Goal: Check status: Check status

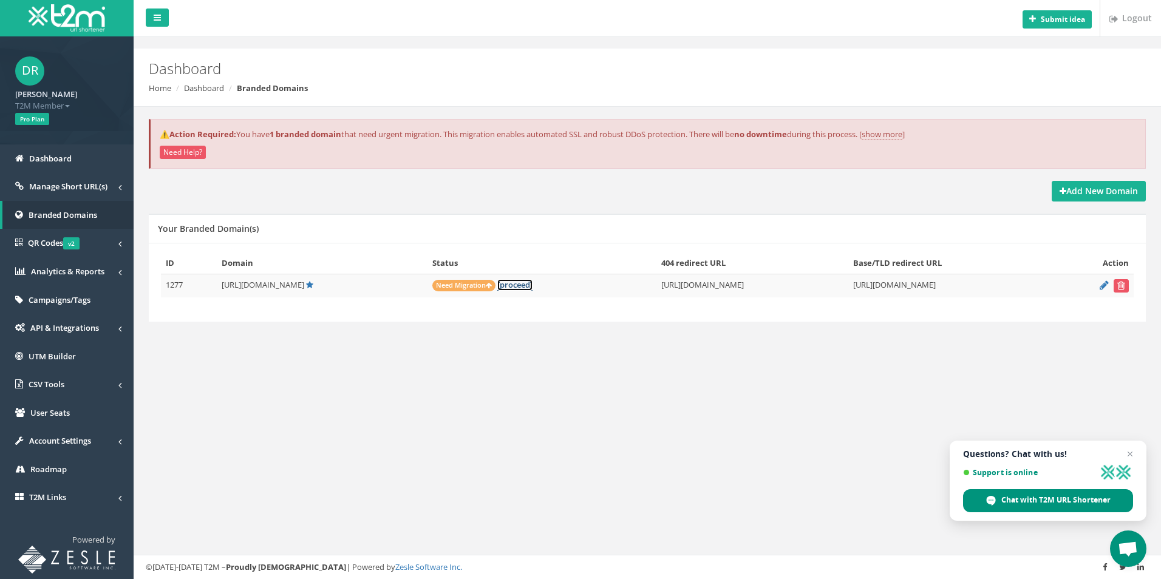
click at [497, 283] on link "[proceed]" at bounding box center [514, 285] width 35 height 12
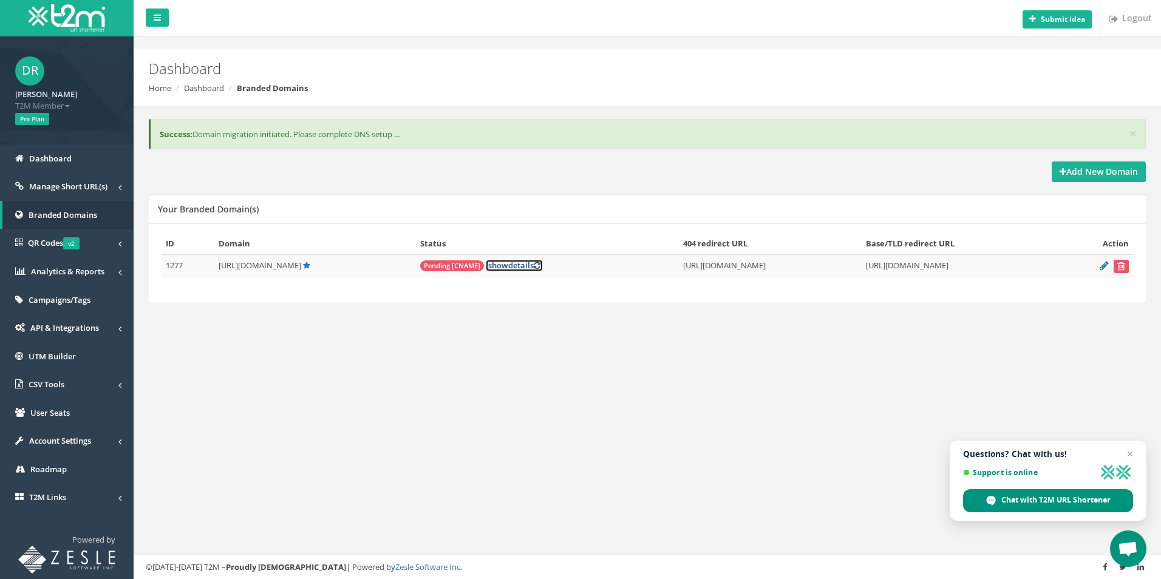
click at [486, 266] on link "[ show details ]" at bounding box center [514, 266] width 57 height 12
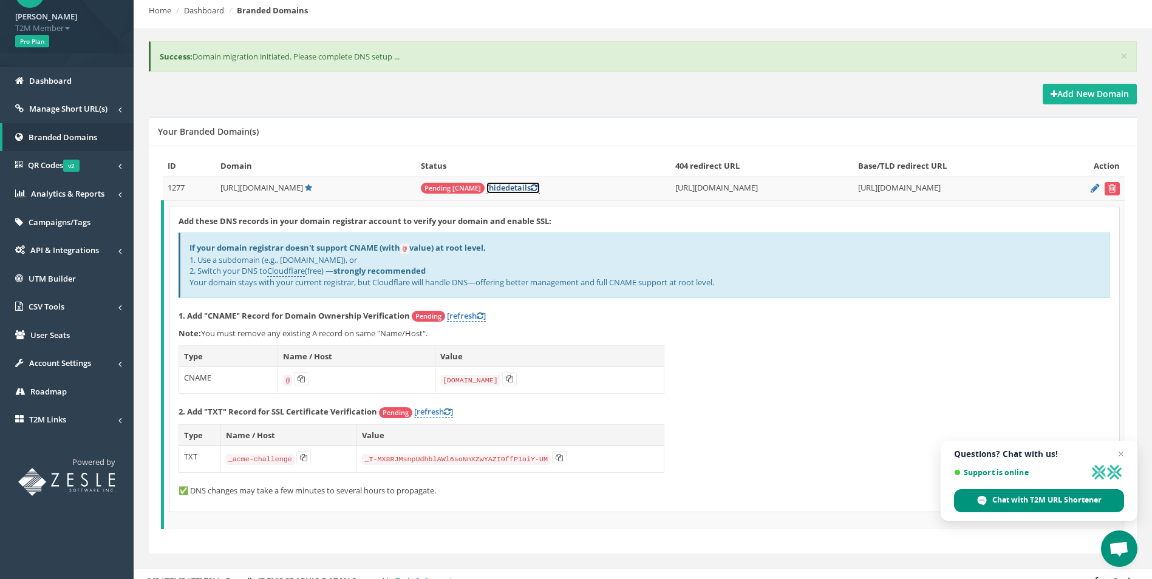
scroll to position [91, 0]
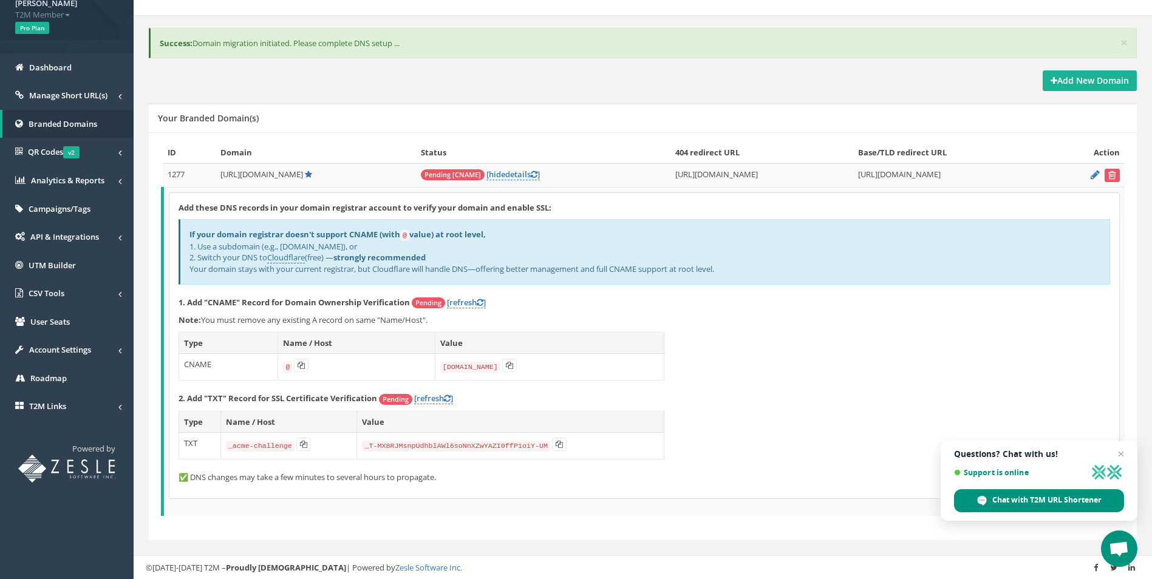
click at [421, 174] on span "Pending [CNAME]" at bounding box center [453, 174] width 64 height 11
click at [489, 174] on span "hide" at bounding box center [497, 174] width 16 height 11
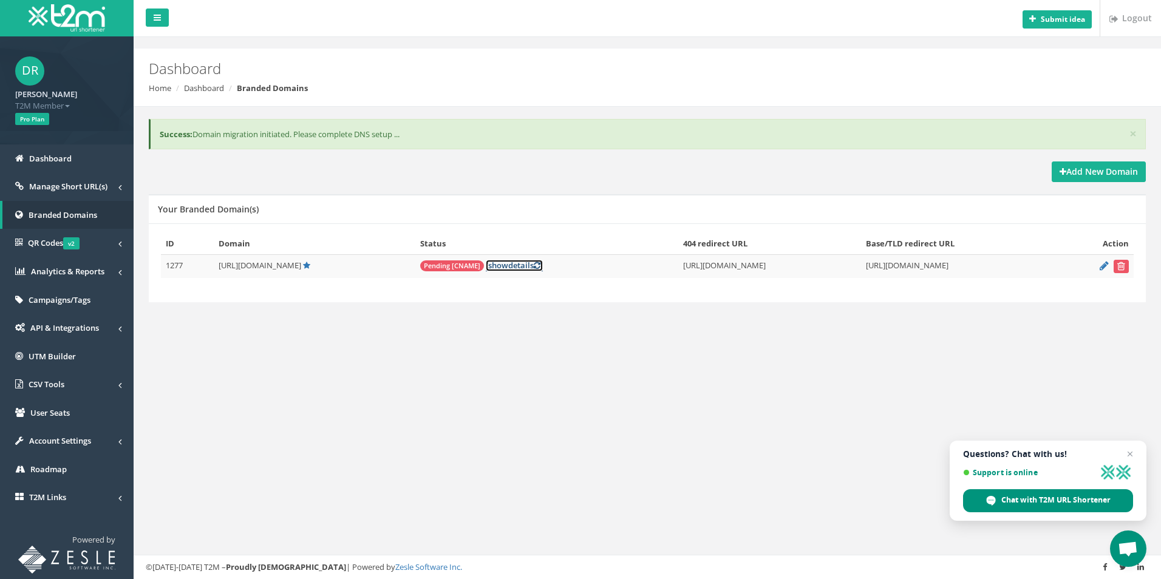
click at [486, 264] on link "[ show details ]" at bounding box center [514, 266] width 57 height 12
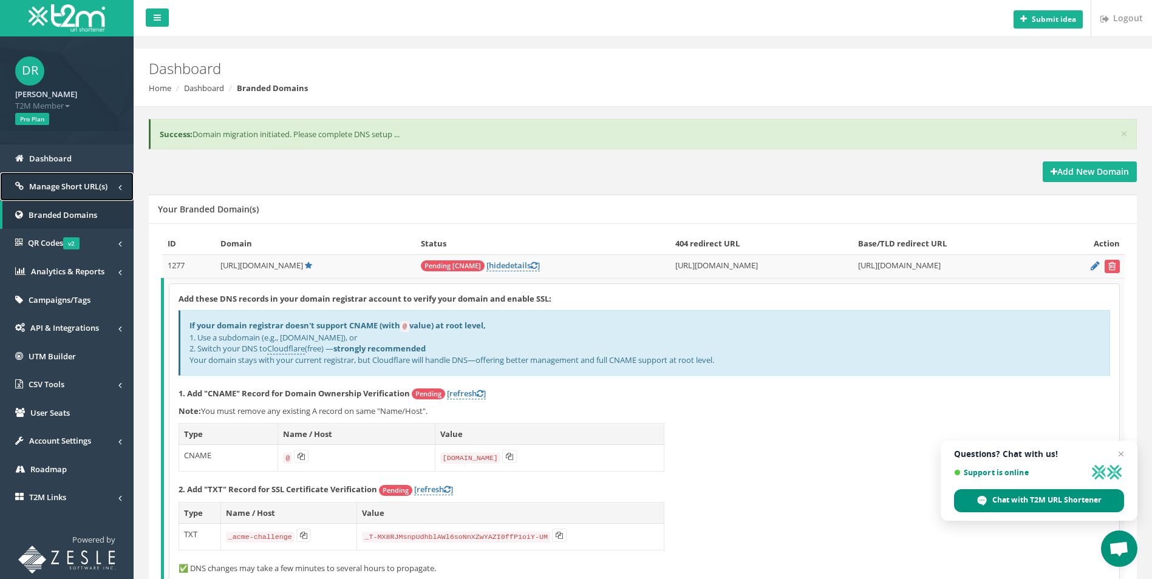
click at [32, 190] on span "Manage Short URL(s)" at bounding box center [68, 186] width 78 height 11
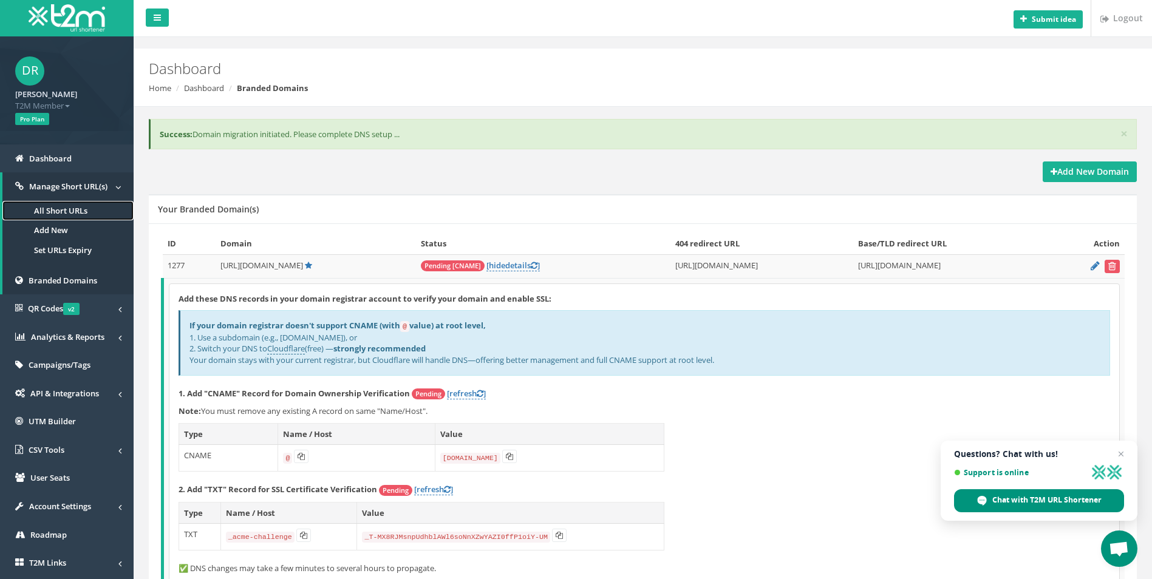
click at [49, 212] on link "All Short URLs" at bounding box center [67, 211] width 131 height 20
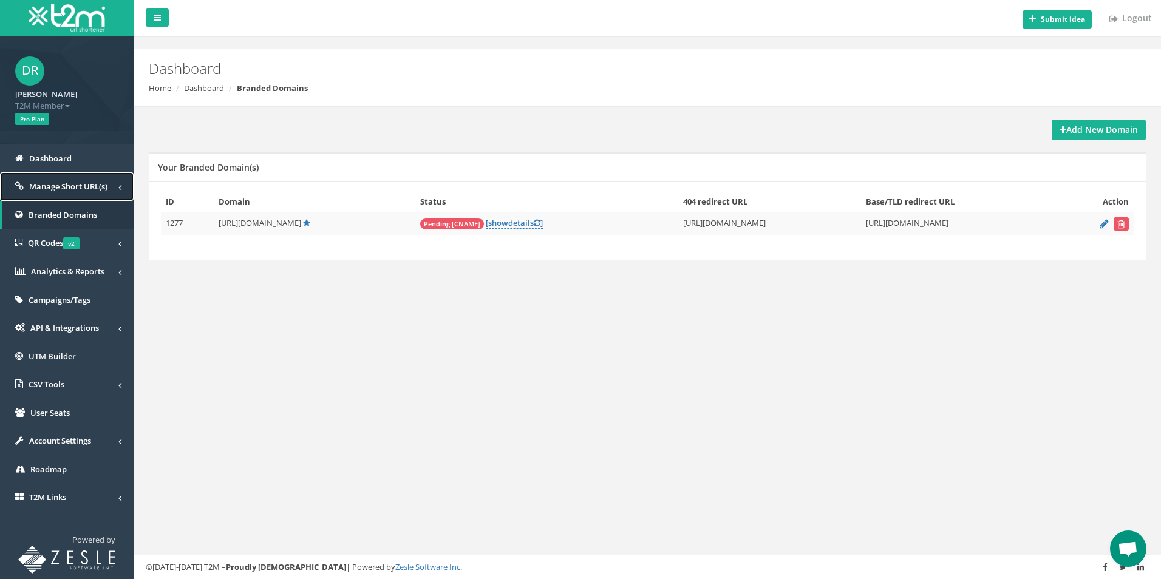
click at [47, 190] on span "Manage Short URL(s)" at bounding box center [68, 186] width 78 height 11
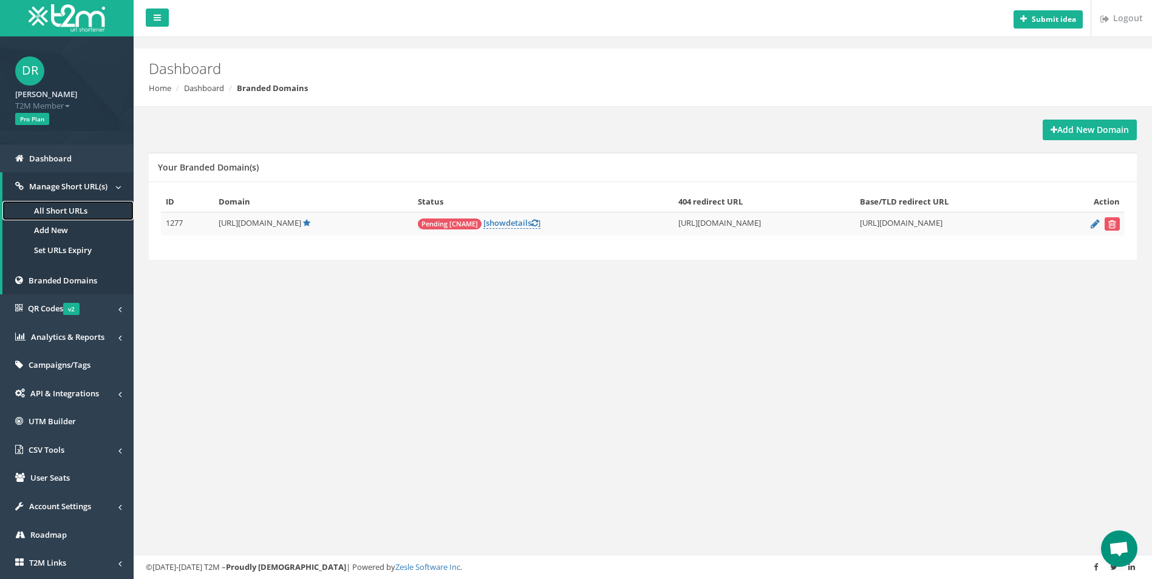
click at [46, 217] on link "All Short URLs" at bounding box center [67, 211] width 131 height 20
